Goal: Task Accomplishment & Management: Complete application form

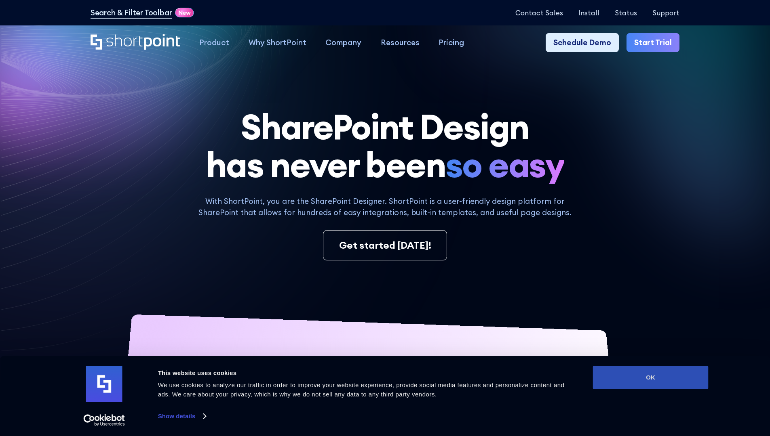
click at [650, 378] on button "OK" at bounding box center [651, 377] width 116 height 23
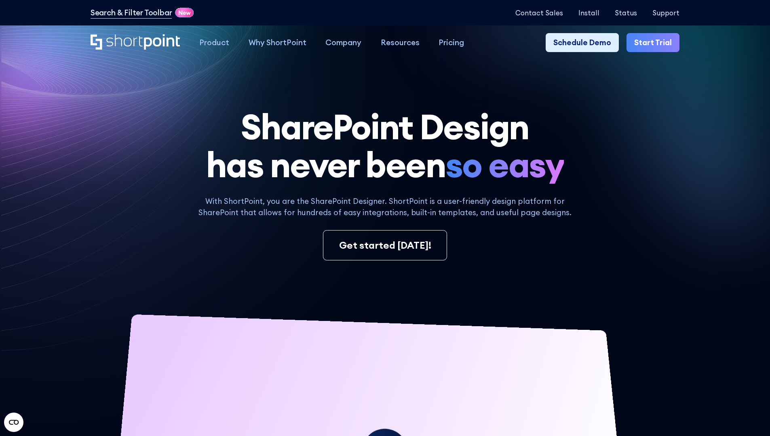
click at [655, 43] on link "Start Trial" at bounding box center [652, 42] width 53 height 19
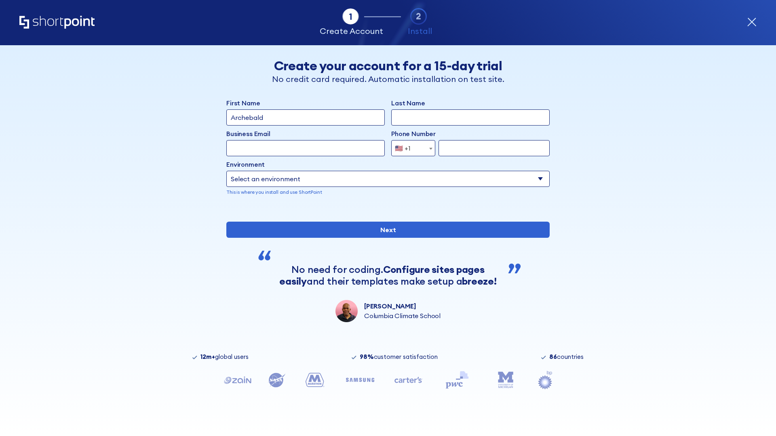
type input "Archebald"
type input "Berkuskv"
type input "2125556789"
select select "Microsoft 365"
type input "2125556789"
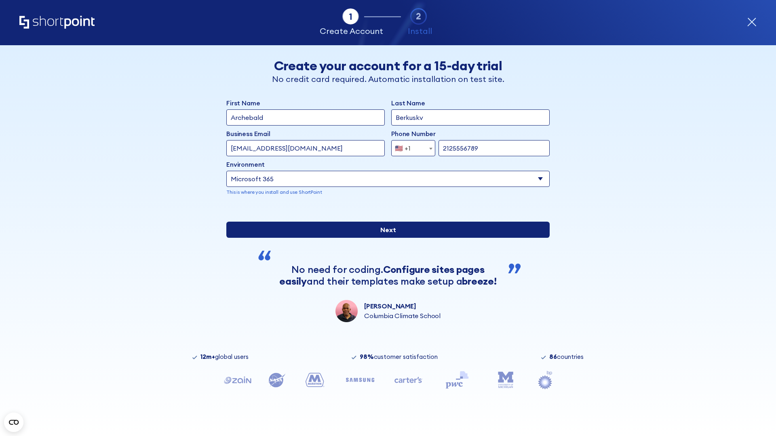
scroll to position [2, 0]
click at [385, 238] on input "Next" at bounding box center [387, 230] width 323 height 16
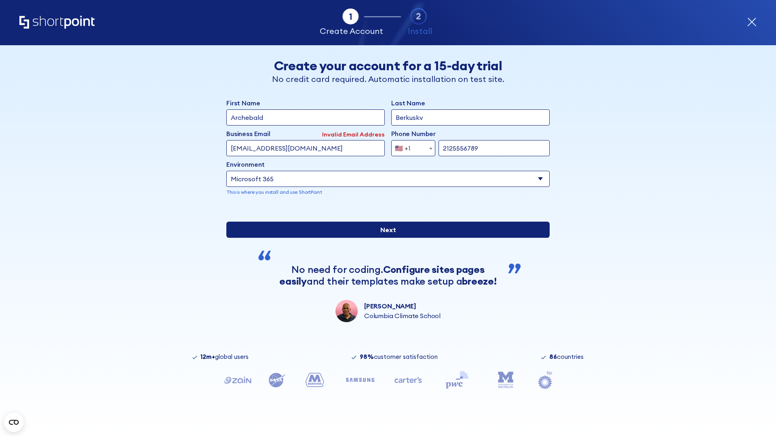
click at [385, 238] on input "Next" at bounding box center [387, 230] width 323 height 16
type input "[EMAIL_ADDRESS][DOMAIN_NAME]"
click at [385, 238] on input "Next" at bounding box center [387, 230] width 323 height 16
